Goal: Information Seeking & Learning: Learn about a topic

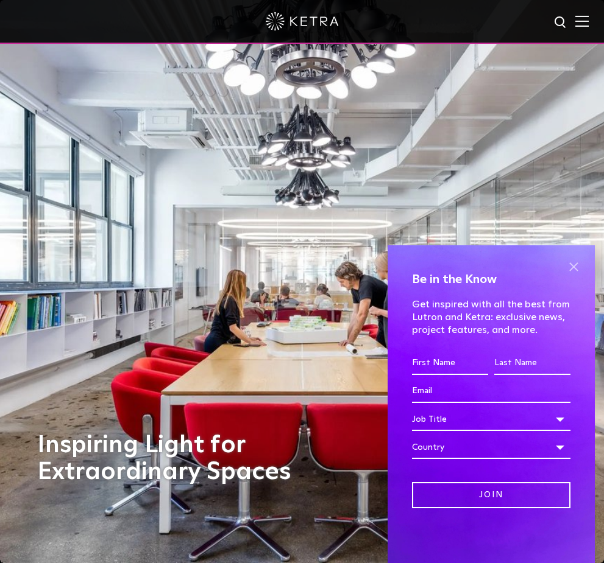
click at [572, 265] on span at bounding box center [573, 267] width 18 height 18
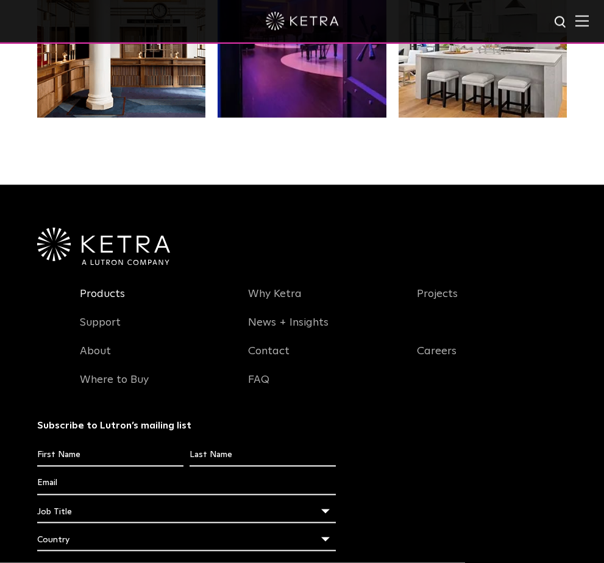
scroll to position [2262, 0]
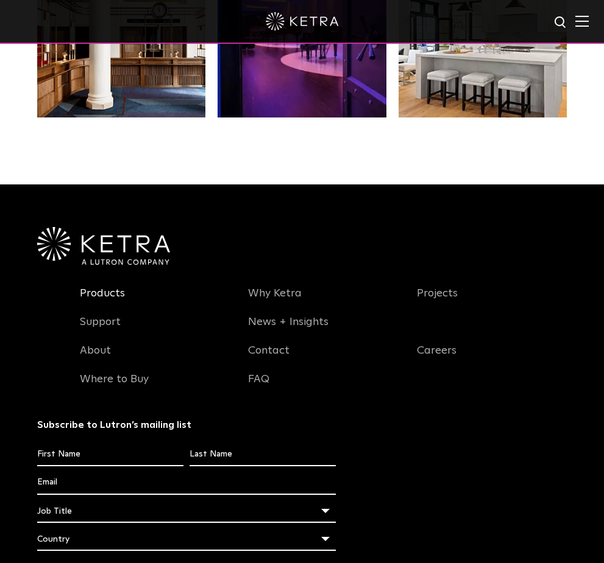
click at [104, 315] on link "Products" at bounding box center [102, 301] width 45 height 28
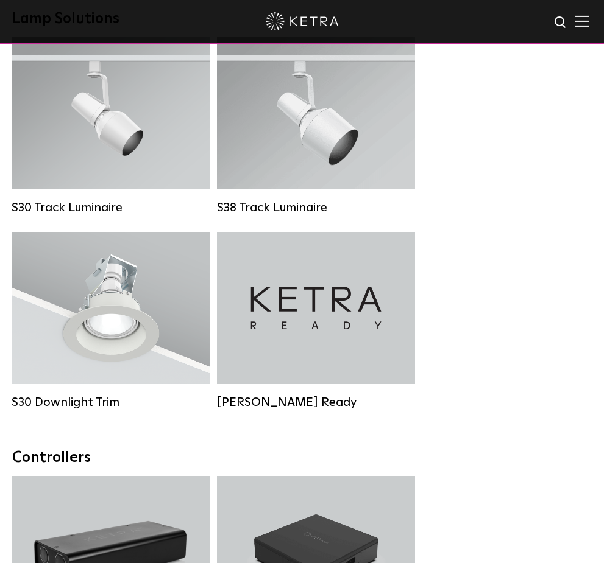
scroll to position [1505, 0]
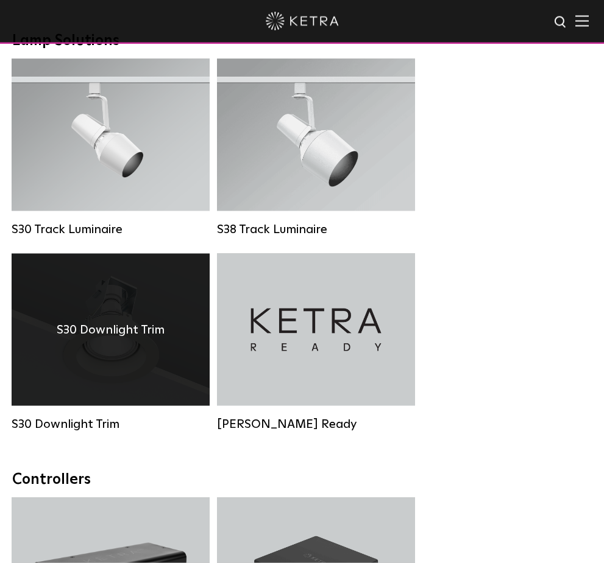
click at [114, 334] on h4 "S30 Downlight Trim" at bounding box center [111, 329] width 108 height 19
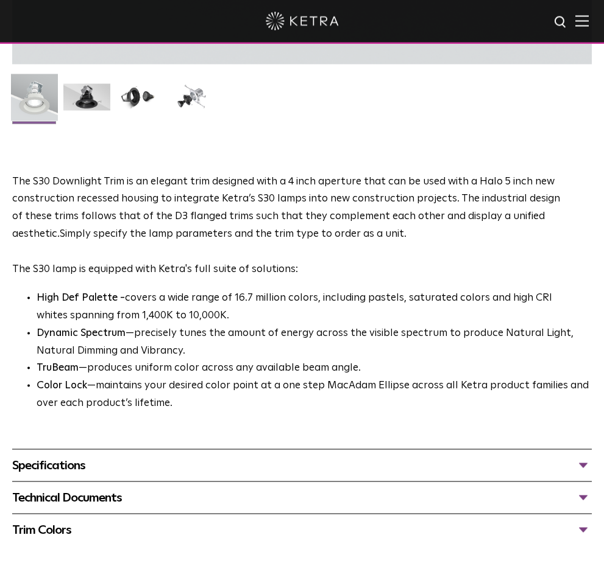
scroll to position [670, 0]
click at [585, 462] on div "Specifications" at bounding box center [301, 465] width 579 height 19
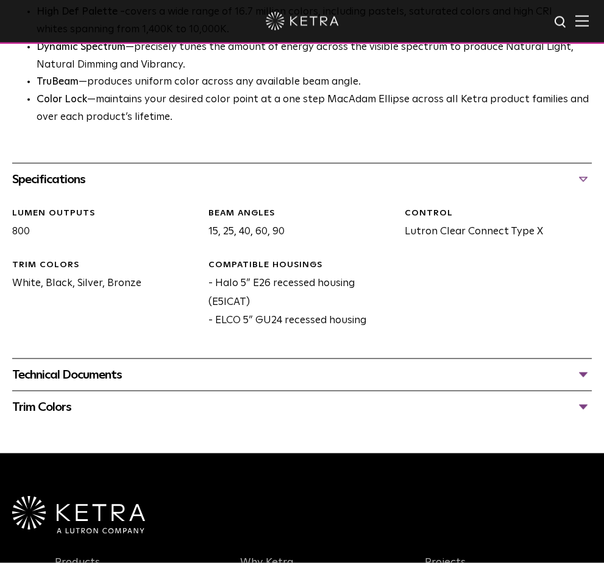
scroll to position [957, 0]
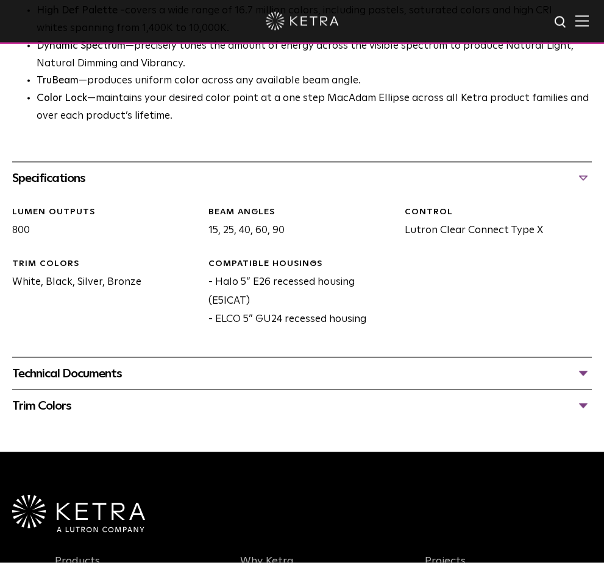
click at [586, 367] on div "Technical Documents" at bounding box center [301, 373] width 579 height 19
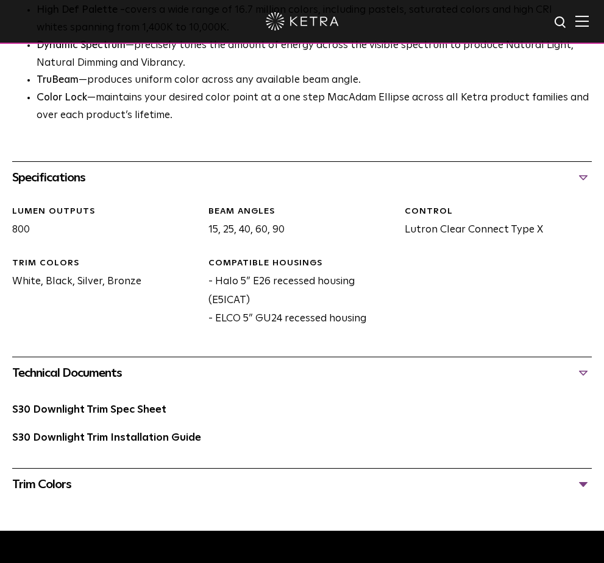
click at [580, 482] on div "Trim Colors" at bounding box center [301, 484] width 579 height 19
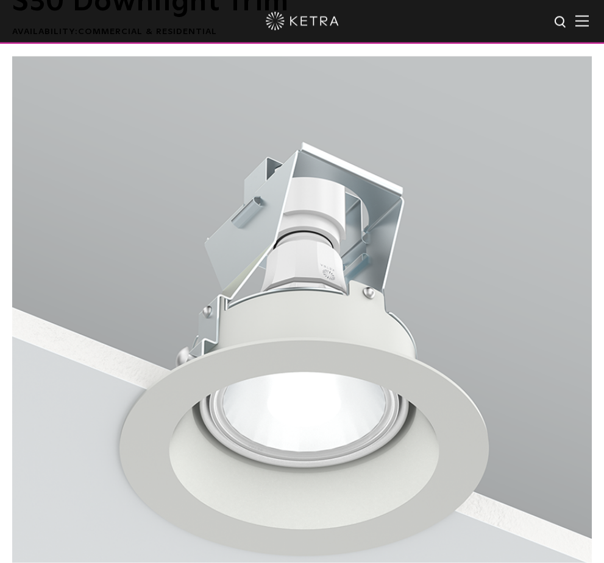
scroll to position [0, 0]
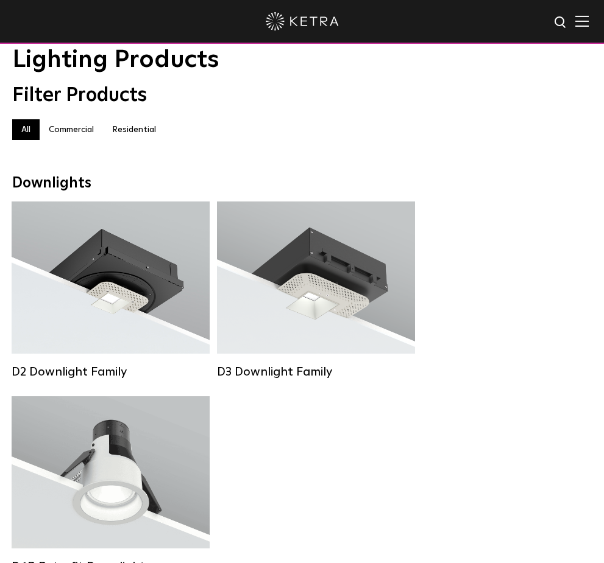
scroll to position [48, 0]
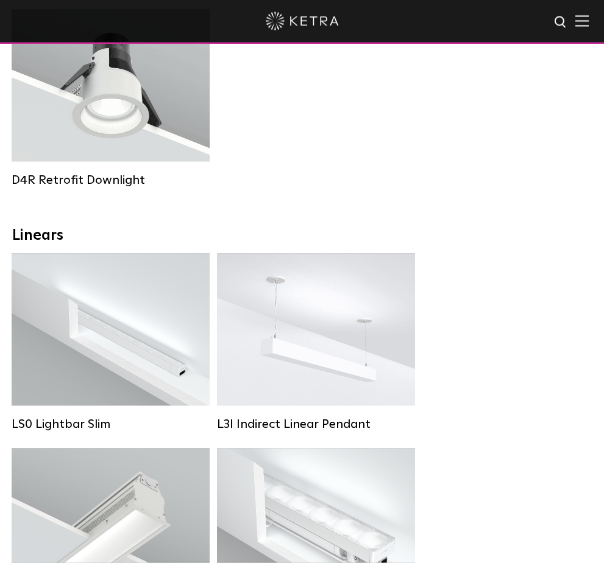
click at [587, 27] on span at bounding box center [581, 21] width 13 height 12
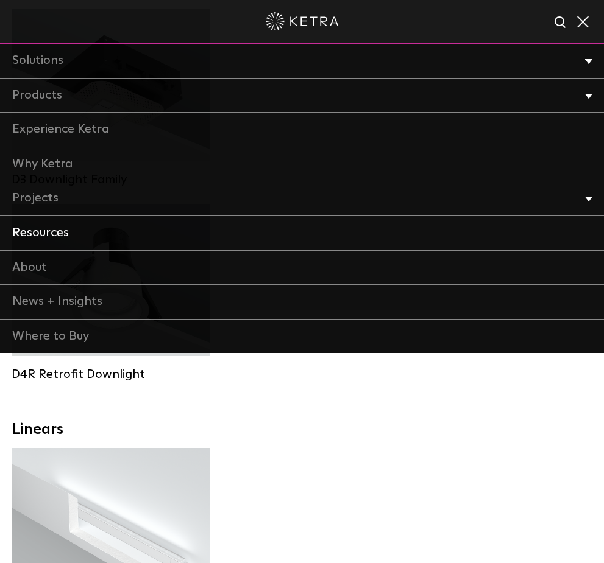
scroll to position [427, 0]
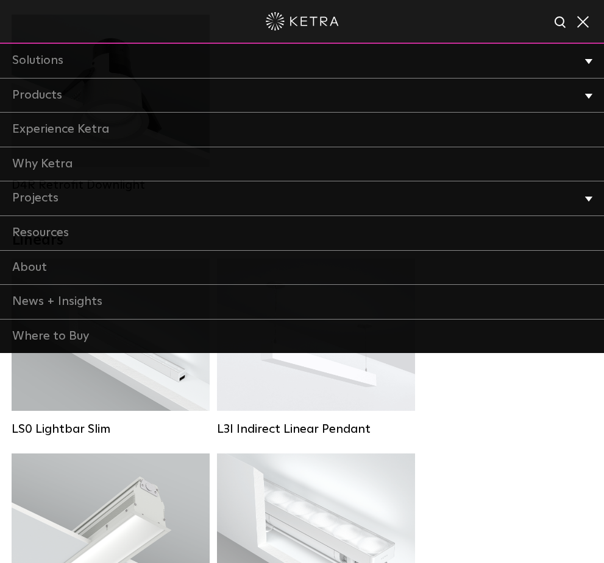
click at [512, 390] on div "LS0 Lightbar Slim Lumen Output: 200 / 350 Colors: White / Black Control: X96 Co…" at bounding box center [302, 454] width 588 height 390
click at [582, 23] on span at bounding box center [581, 21] width 13 height 12
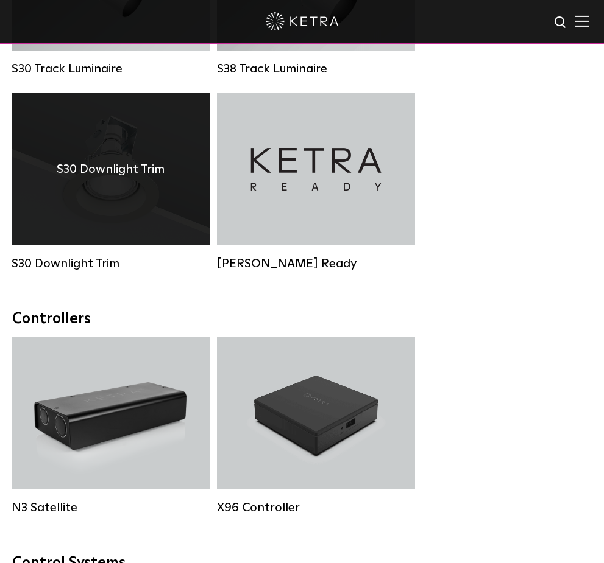
scroll to position [1665, 0]
click at [132, 180] on h4 "S30 Downlight Trim" at bounding box center [111, 169] width 108 height 19
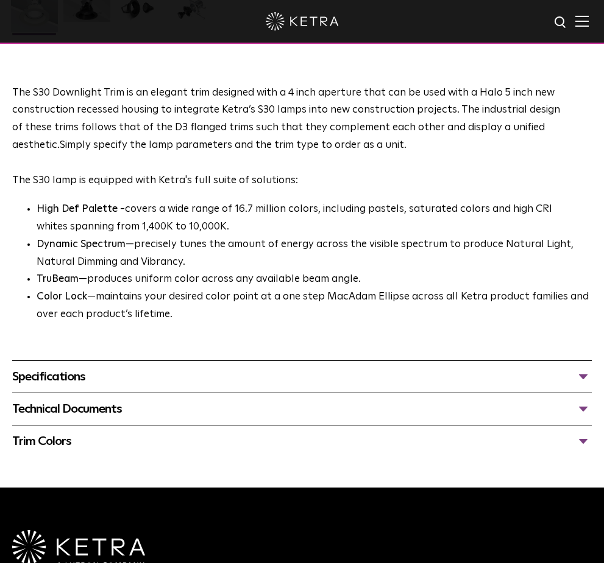
scroll to position [790, 0]
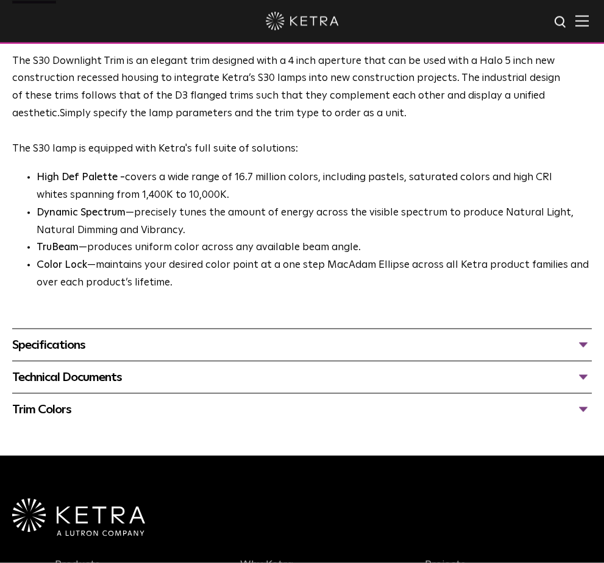
click at [581, 336] on div "Specifications" at bounding box center [301, 345] width 579 height 19
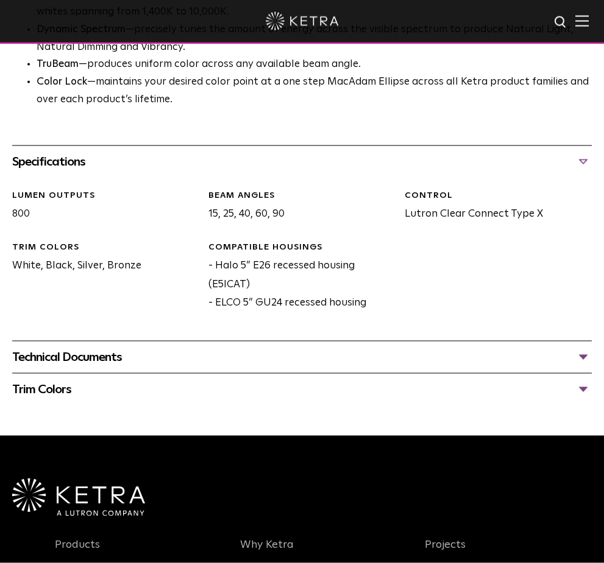
scroll to position [975, 0]
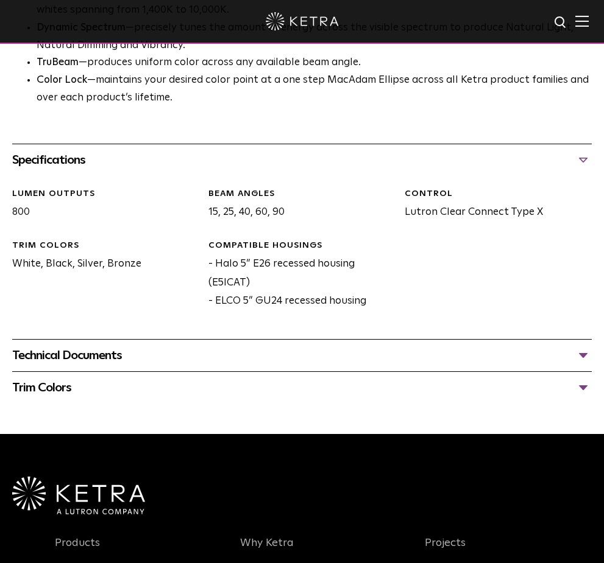
click at [585, 351] on div "Technical Documents" at bounding box center [301, 355] width 579 height 19
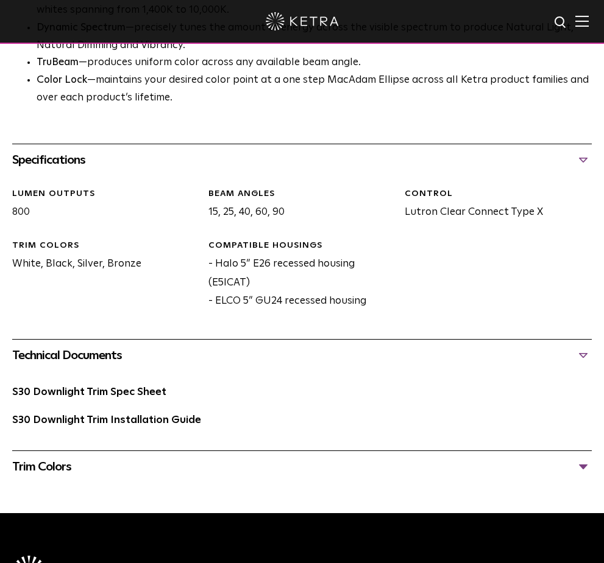
click at [586, 466] on div "Trim Colors" at bounding box center [301, 466] width 579 height 19
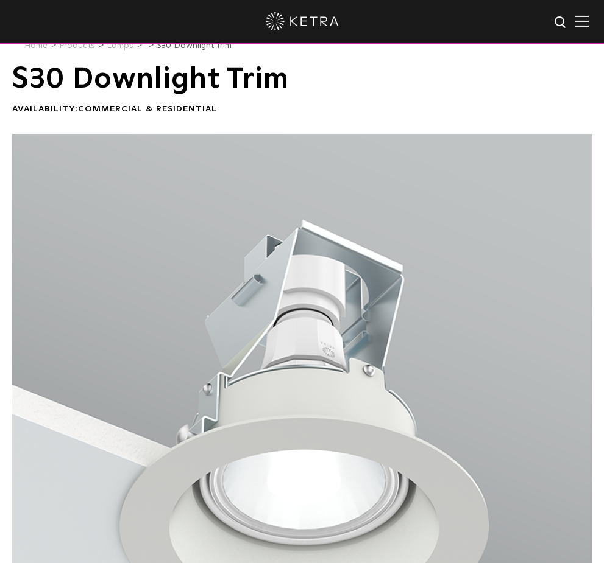
scroll to position [0, 0]
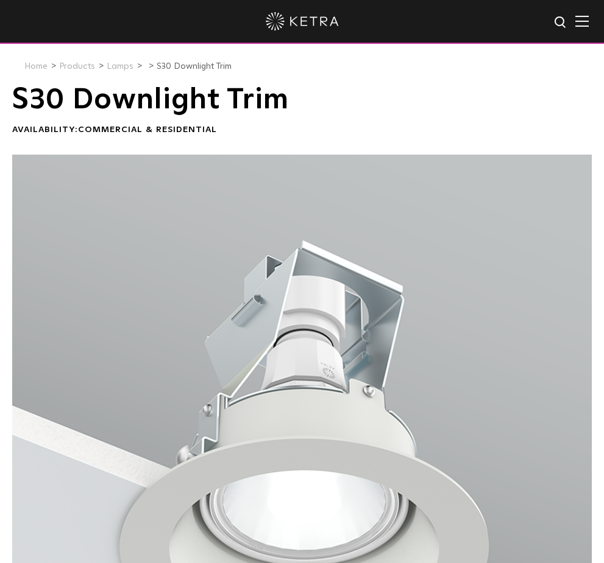
click at [582, 17] on img at bounding box center [581, 21] width 13 height 12
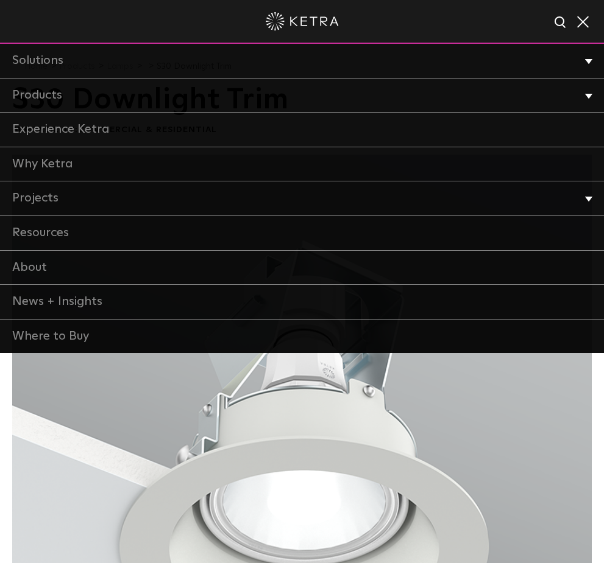
click at [583, 26] on span at bounding box center [581, 21] width 13 height 12
